Goal: Find contact information: Find contact information

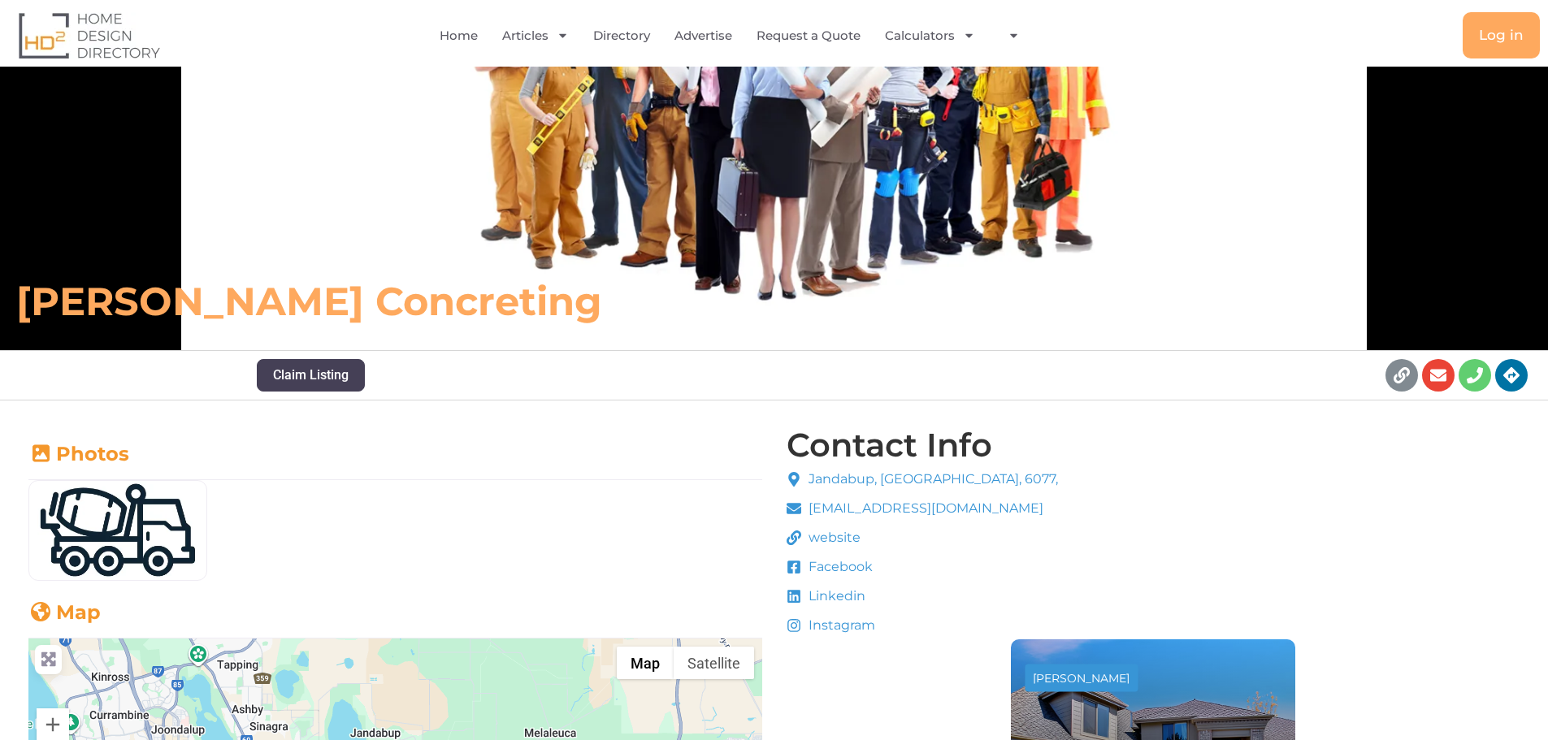
scroll to position [162, 0]
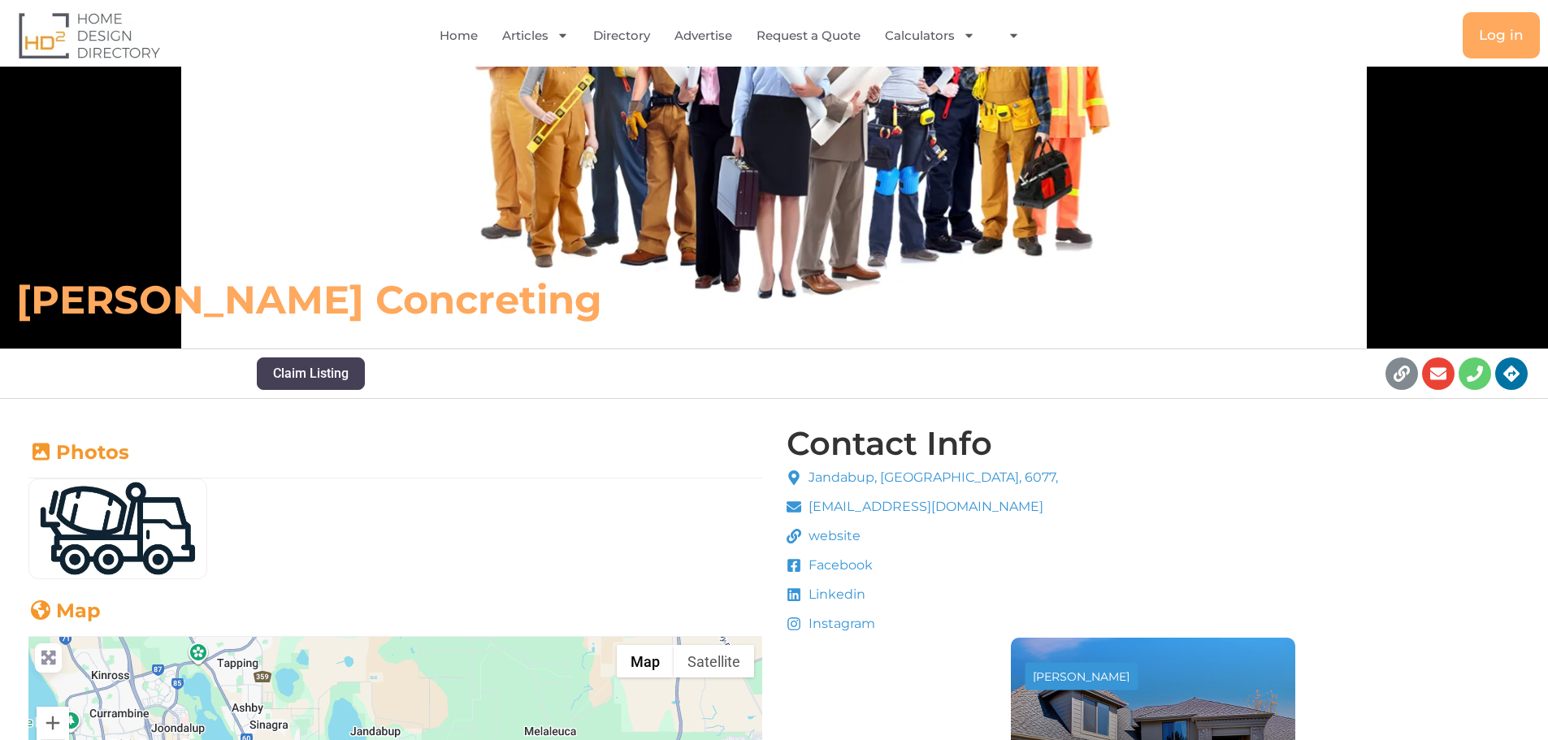
click at [1023, 508] on span "[EMAIL_ADDRESS][DOMAIN_NAME]" at bounding box center [923, 506] width 239 height 19
click at [846, 534] on span "website" at bounding box center [832, 535] width 56 height 19
